Goal: Find specific page/section: Find specific page/section

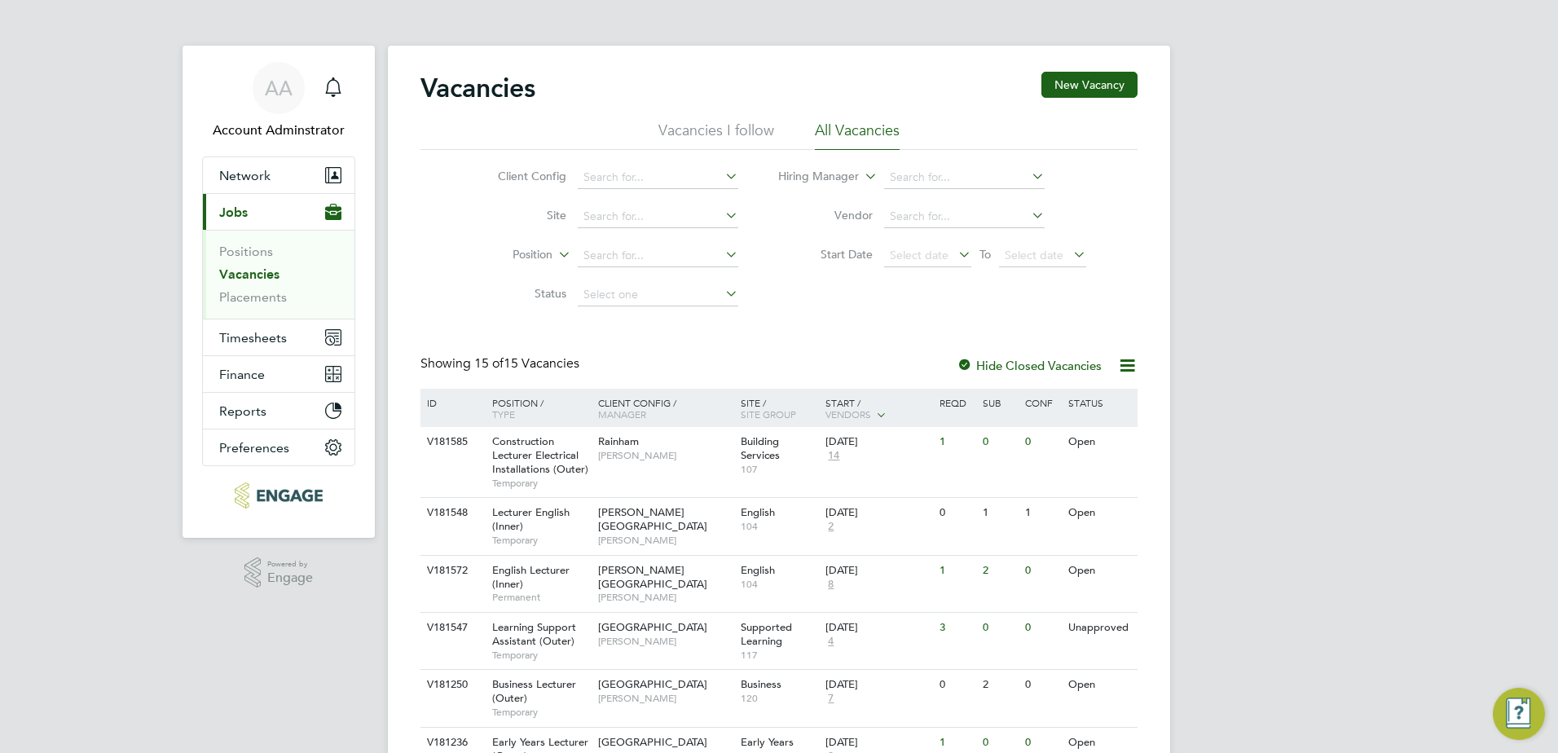
click at [257, 277] on link "Vacancies" at bounding box center [249, 273] width 60 height 15
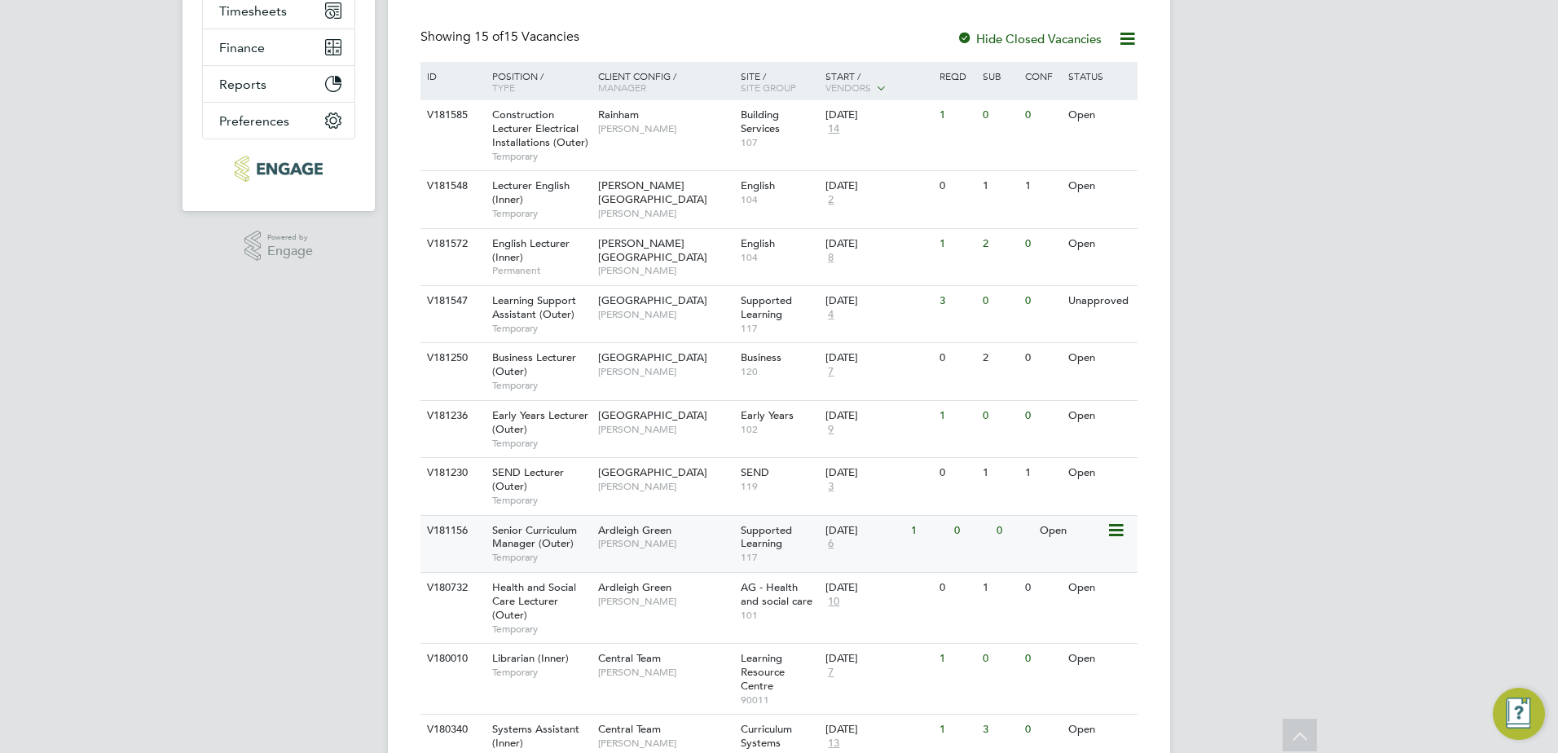
scroll to position [328, 0]
click at [456, 539] on div "V181156" at bounding box center [451, 530] width 57 height 30
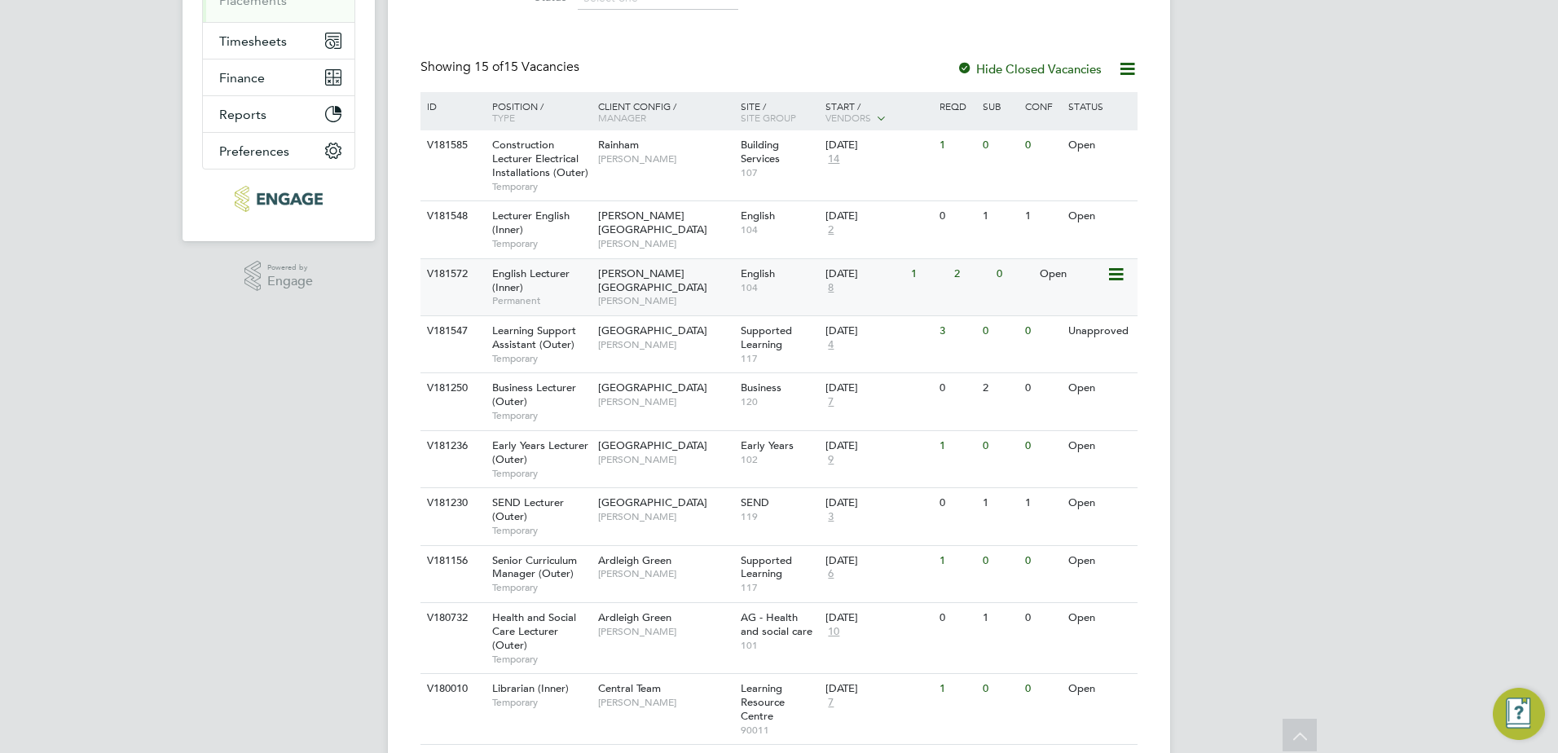
scroll to position [296, 0]
